Goal: Information Seeking & Learning: Understand process/instructions

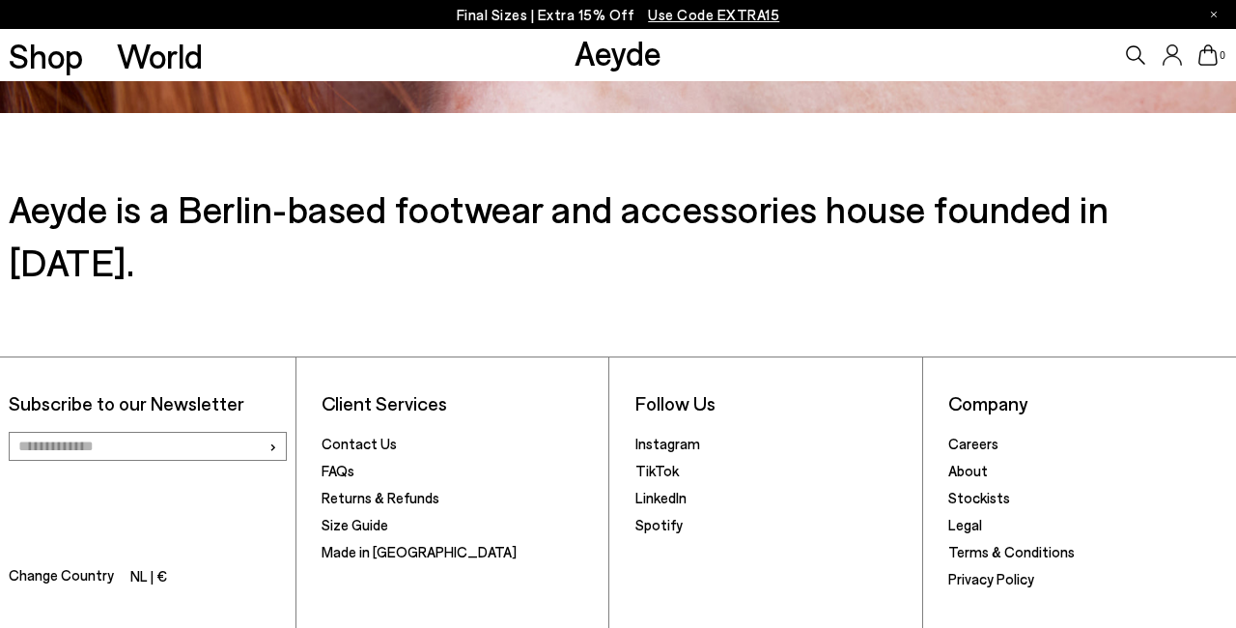
scroll to position [2796, 0]
click at [413, 489] on link "Returns & Refunds" at bounding box center [381, 497] width 118 height 17
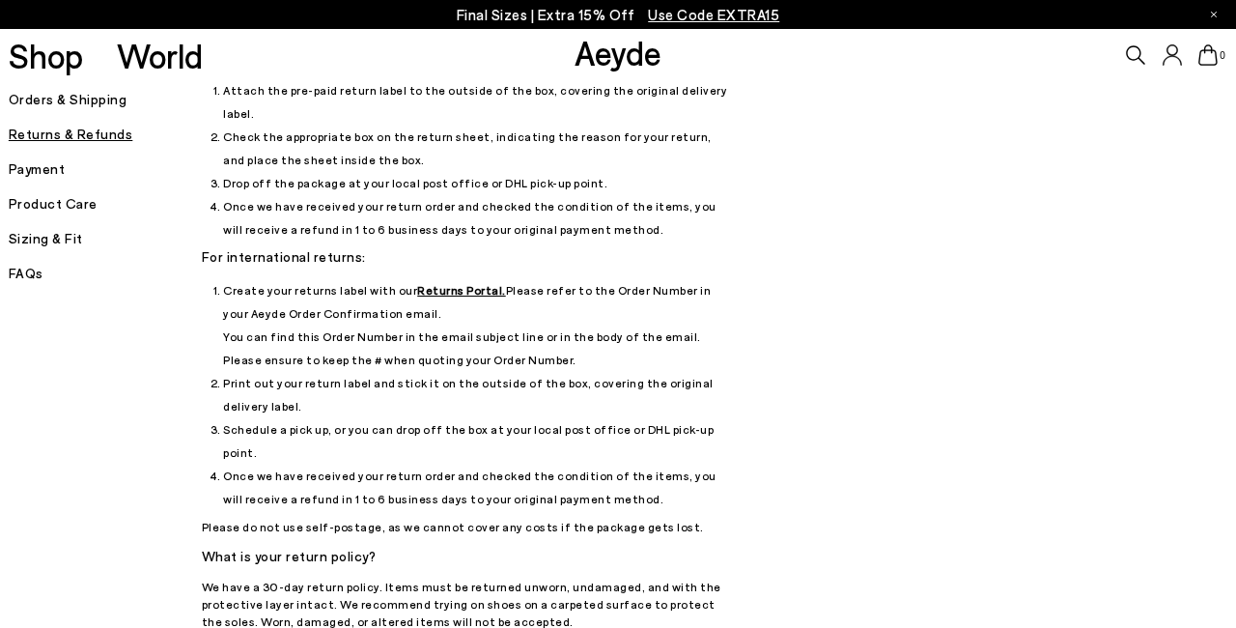
scroll to position [234, 0]
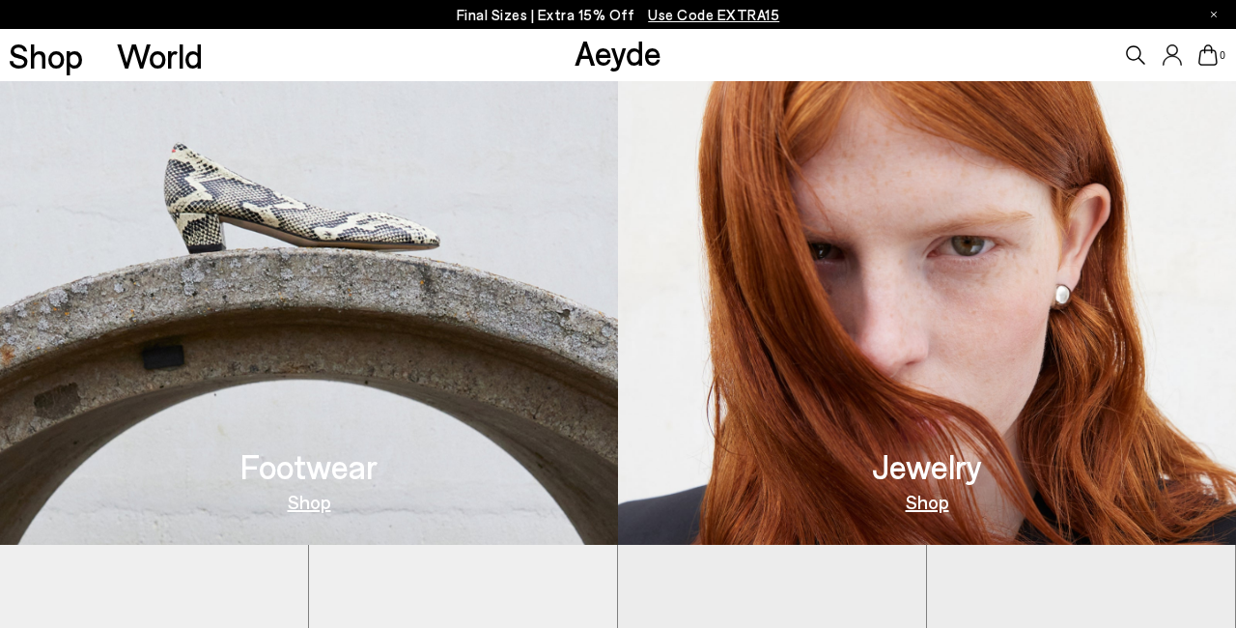
scroll to position [682, 0]
click at [317, 500] on link "Shop" at bounding box center [309, 501] width 43 height 19
